Goal: Book appointment/travel/reservation

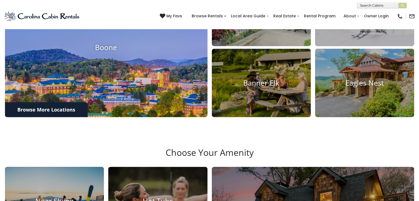
scroll to position [248, 0]
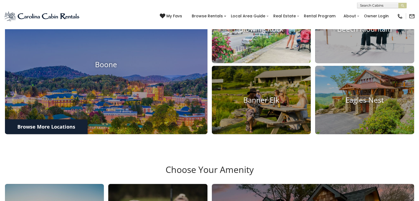
click at [261, 66] on img at bounding box center [261, 28] width 109 height 75
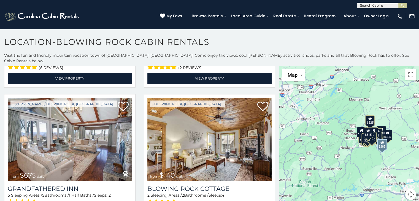
scroll to position [799, 0]
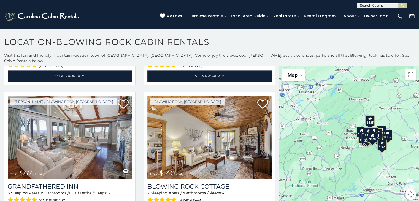
click at [352, 160] on div "$375 $315 $380 $695 $299 $125 $275 $140 $325 $315 $375 $285 $675 $140 $250 $930…" at bounding box center [349, 136] width 140 height 140
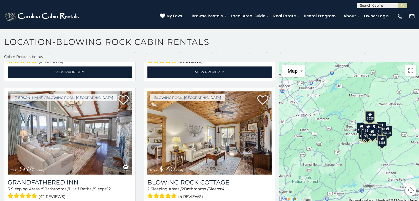
scroll to position [5, 0]
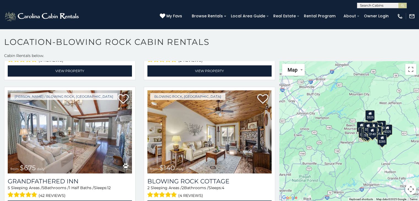
click at [407, 184] on button "Map camera controls" at bounding box center [410, 189] width 11 height 11
click at [393, 156] on button "Zoom in" at bounding box center [396, 161] width 11 height 11
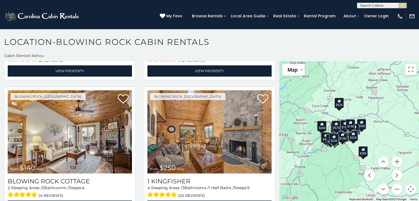
drag, startPoint x: 350, startPoint y: 141, endPoint x: 297, endPoint y: 140, distance: 52.9
click at [297, 140] on div "$375 $315 $380 $695 $299 $125 $275 $140 $315 $375 $285 $675 $140 $250 $930 $325…" at bounding box center [349, 131] width 140 height 140
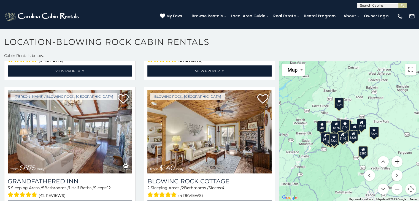
click at [395, 156] on button "Zoom in" at bounding box center [396, 161] width 11 height 11
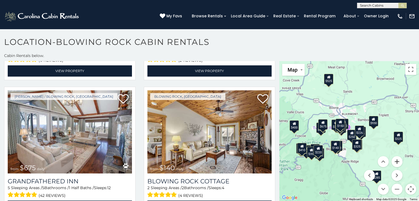
click at [392, 156] on button "Zoom in" at bounding box center [396, 161] width 11 height 11
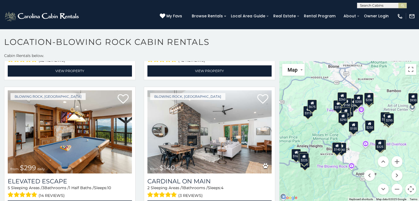
drag, startPoint x: 350, startPoint y: 177, endPoint x: 367, endPoint y: 157, distance: 26.0
click at [367, 157] on div "$315 $380 $695 $299 $125 $275 $140 $315 $675 $140 $250 $930 $299 $140 $226 $345…" at bounding box center [349, 131] width 140 height 140
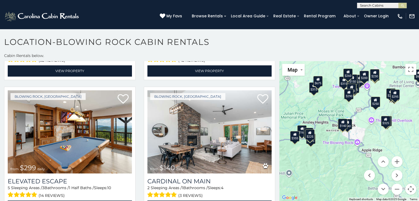
drag, startPoint x: 398, startPoint y: 125, endPoint x: 405, endPoint y: 99, distance: 26.4
click at [405, 100] on div "$315 $380 $695 $299 $125 $275 $140 $315 $675 $140 $250 $930 $299 $140 $226 $345…" at bounding box center [349, 131] width 140 height 140
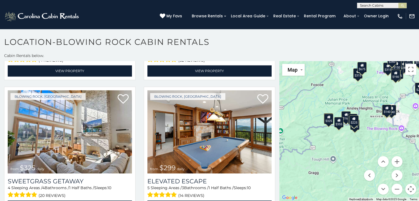
drag, startPoint x: 324, startPoint y: 156, endPoint x: 367, endPoint y: 145, distance: 43.8
click at [367, 145] on div "$315 $380 $695 $299 $125 $275 $140 $315 $375 $675 $140 $250 $325 $299 $140 $226…" at bounding box center [349, 131] width 140 height 140
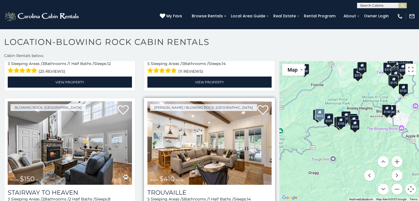
scroll to position [1074, 0]
